Goal: Task Accomplishment & Management: Use online tool/utility

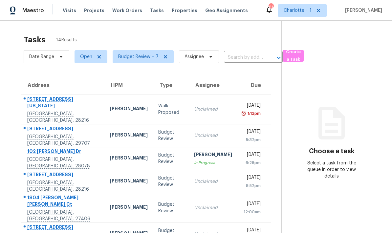
click at [215, 126] on td "Unclaimed" at bounding box center [213, 135] width 49 height 23
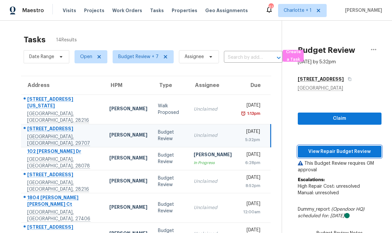
click at [338, 152] on span "View Repair Budget Review" at bounding box center [339, 152] width 73 height 8
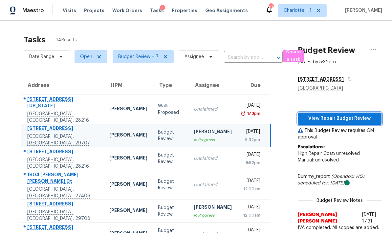
click at [350, 118] on span "View Repair Budget Review" at bounding box center [339, 119] width 73 height 8
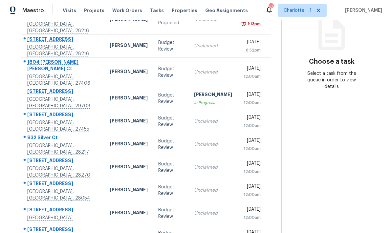
scroll to position [26, 0]
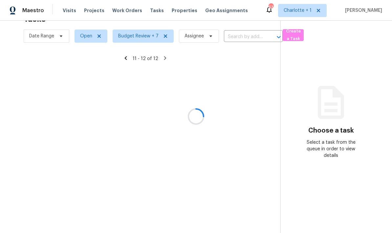
scroll to position [21, 0]
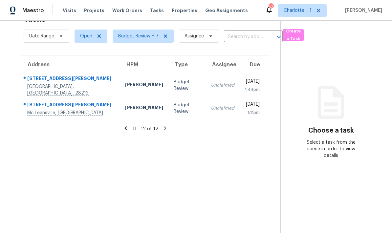
click at [126, 125] on icon at bounding box center [126, 128] width 6 height 6
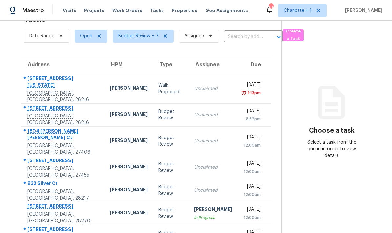
click at [378, 64] on section "Choose a task Select a task from the queue in order to view details" at bounding box center [331, 170] width 100 height 341
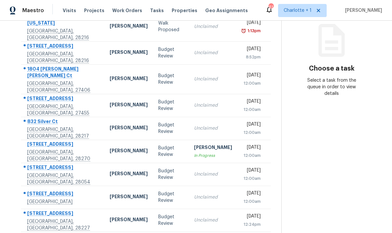
scroll to position [0, 0]
